Goal: Information Seeking & Learning: Learn about a topic

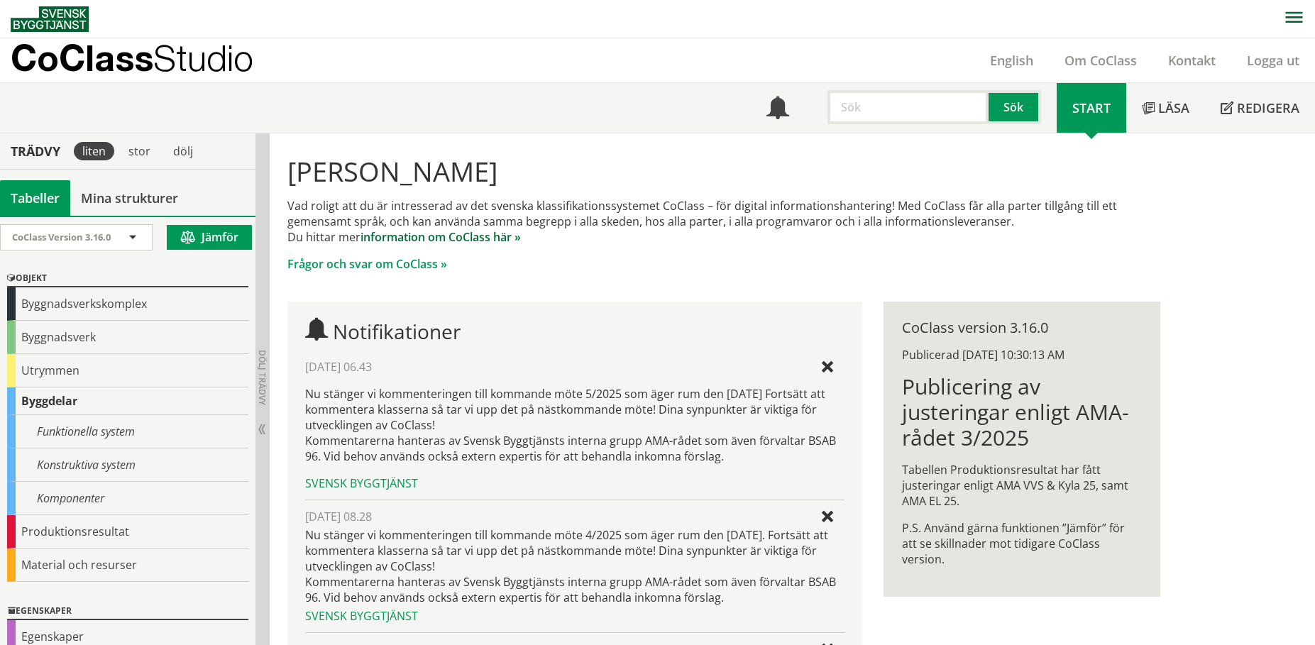
click at [500, 237] on link "information om CoClass här »" at bounding box center [441, 237] width 160 height 16
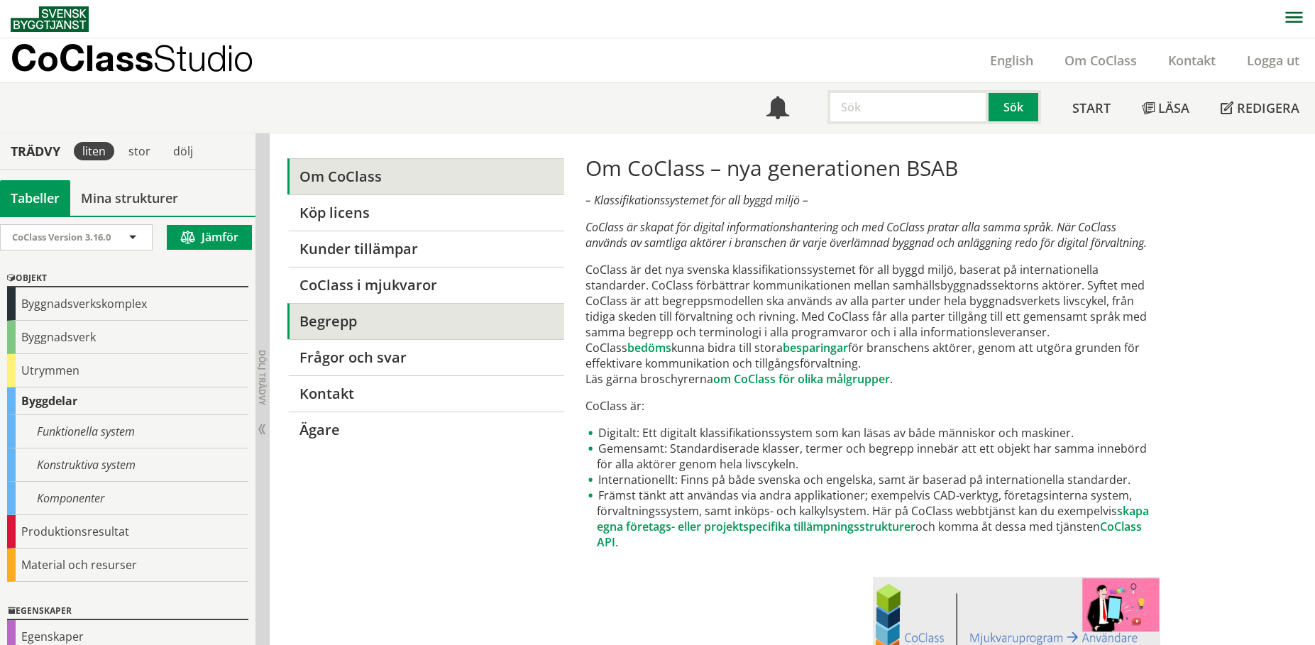
click at [386, 326] on link "Begrepp" at bounding box center [425, 321] width 276 height 36
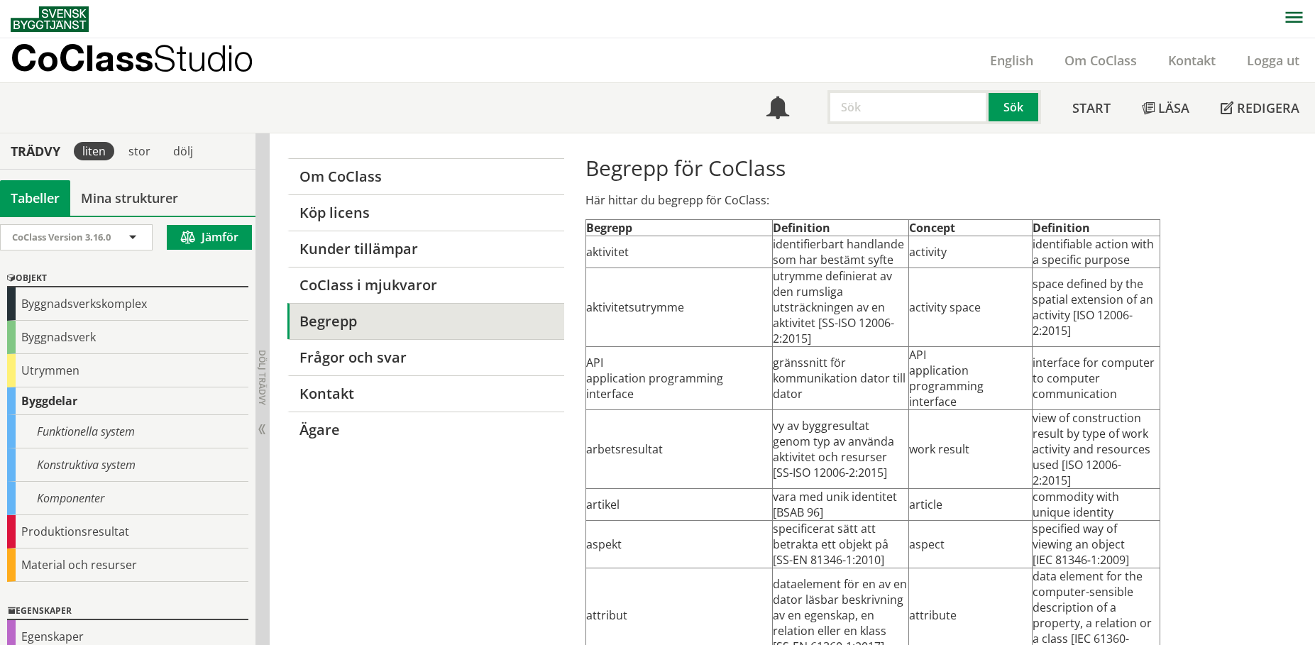
click at [377, 359] on link "Frågor och svar" at bounding box center [425, 357] width 276 height 36
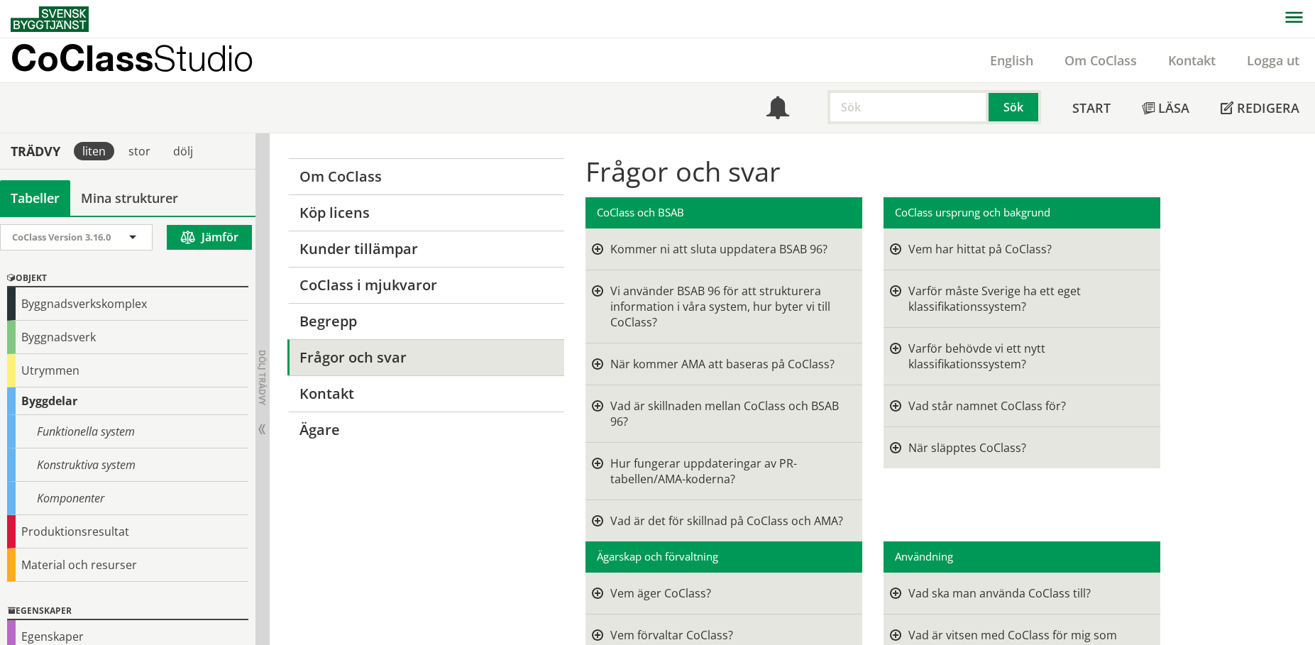
click at [600, 246] on div at bounding box center [597, 249] width 11 height 16
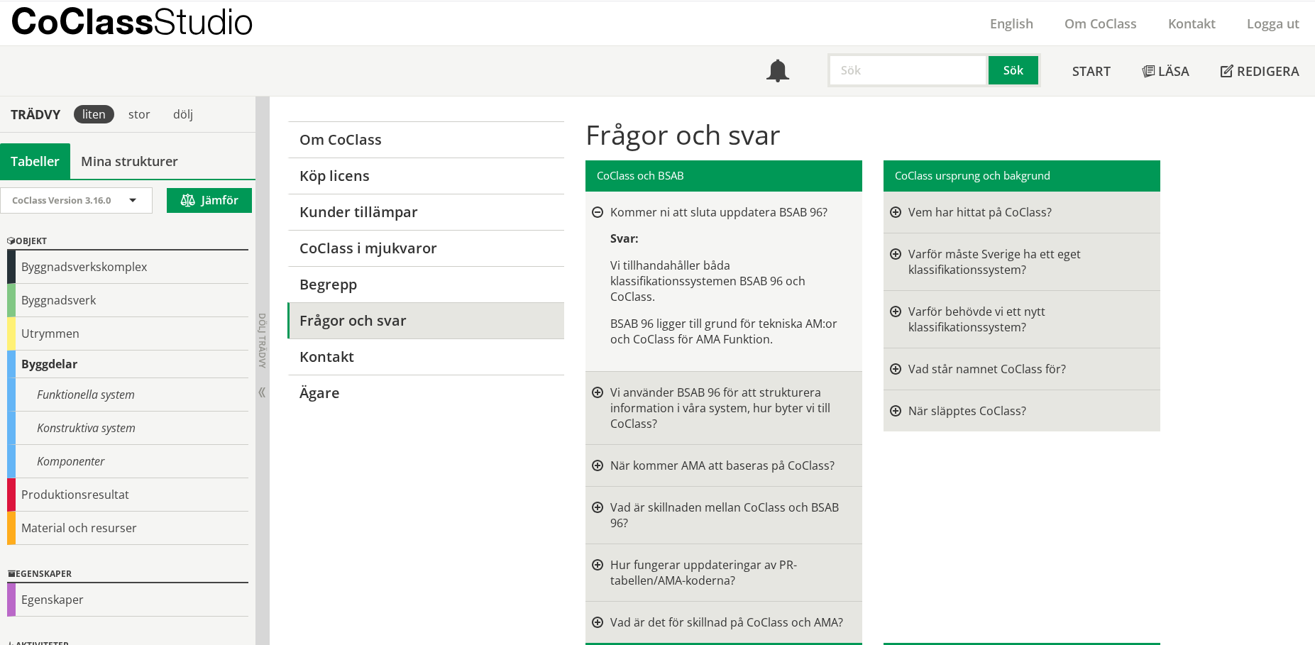
scroll to position [71, 0]
